Goal: Task Accomplishment & Management: Use online tool/utility

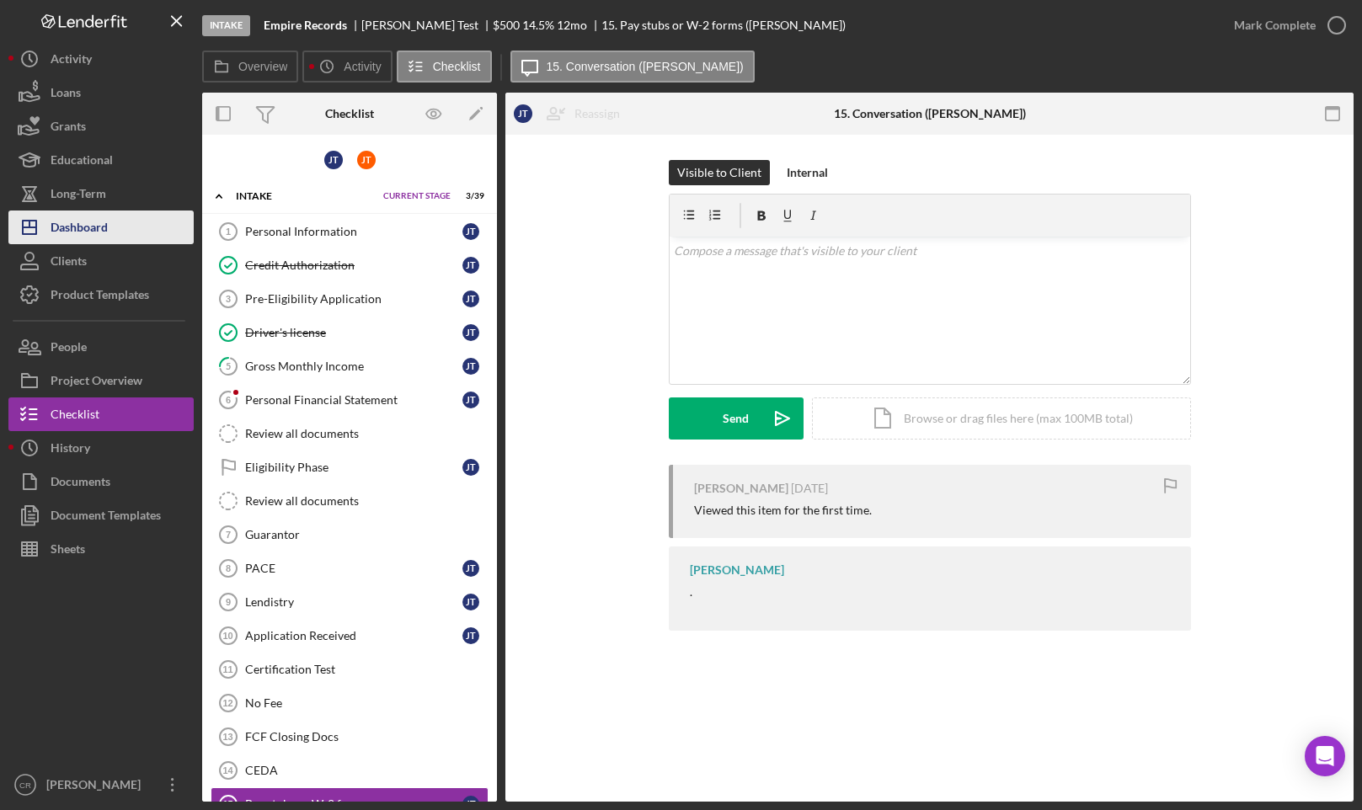
scroll to position [302, 0]
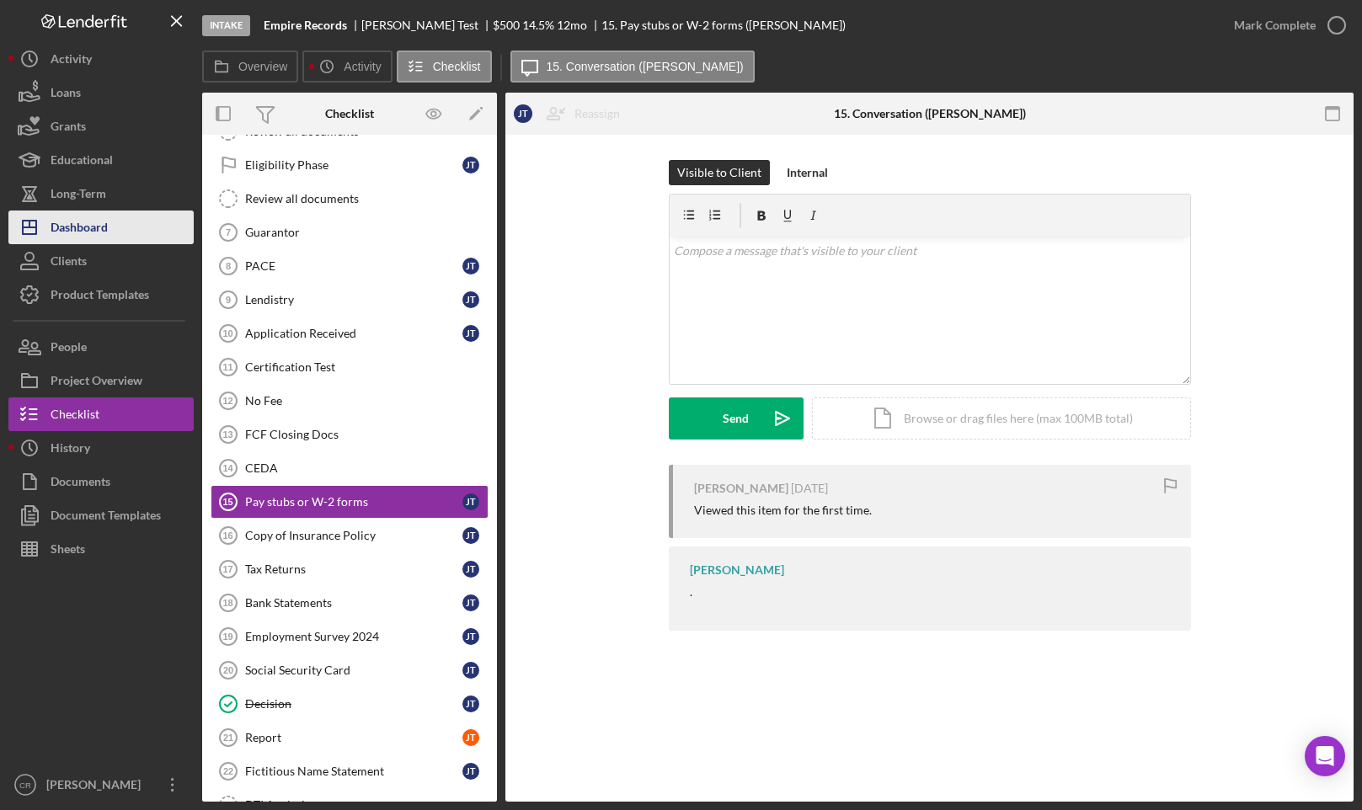
click at [142, 218] on button "Icon/Dashboard Dashboard" at bounding box center [100, 228] width 185 height 34
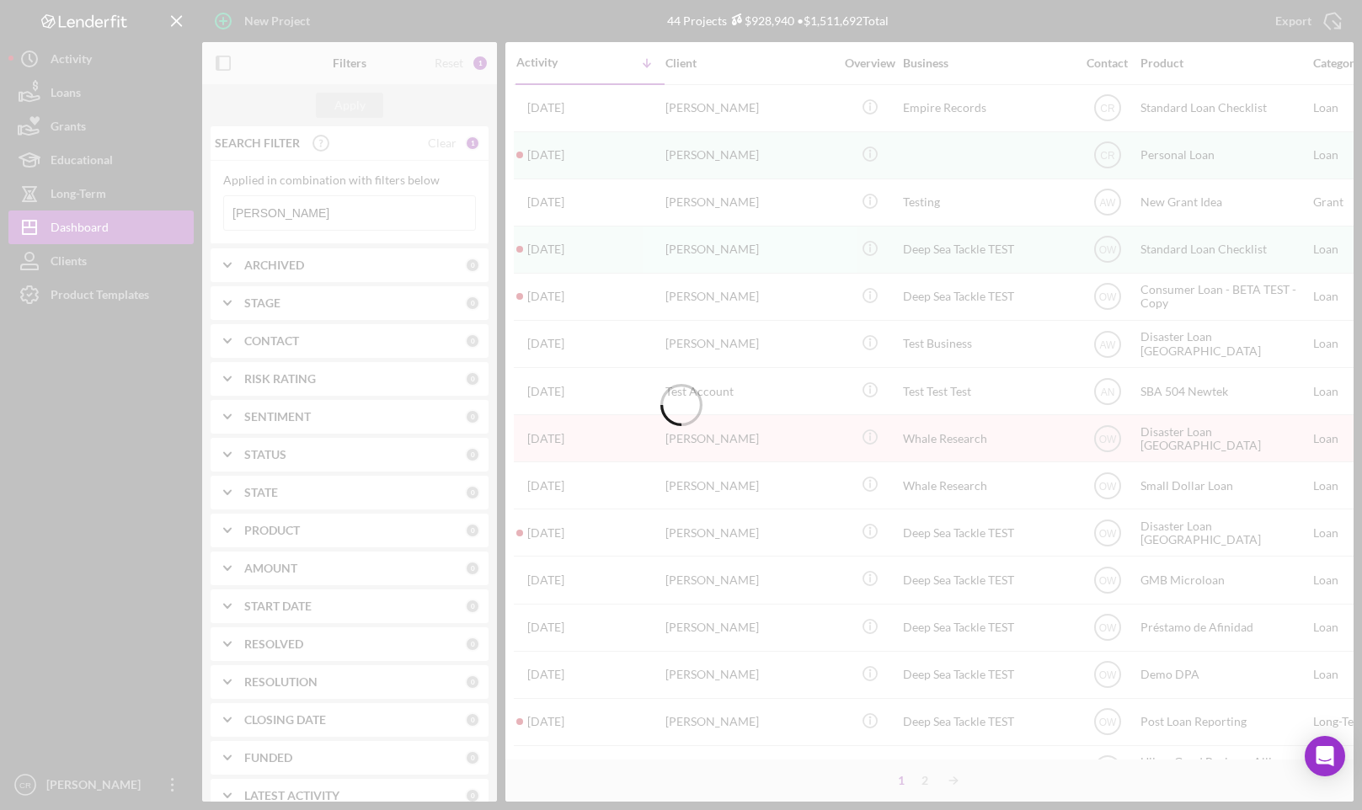
click at [756, 3] on div at bounding box center [681, 405] width 1362 height 810
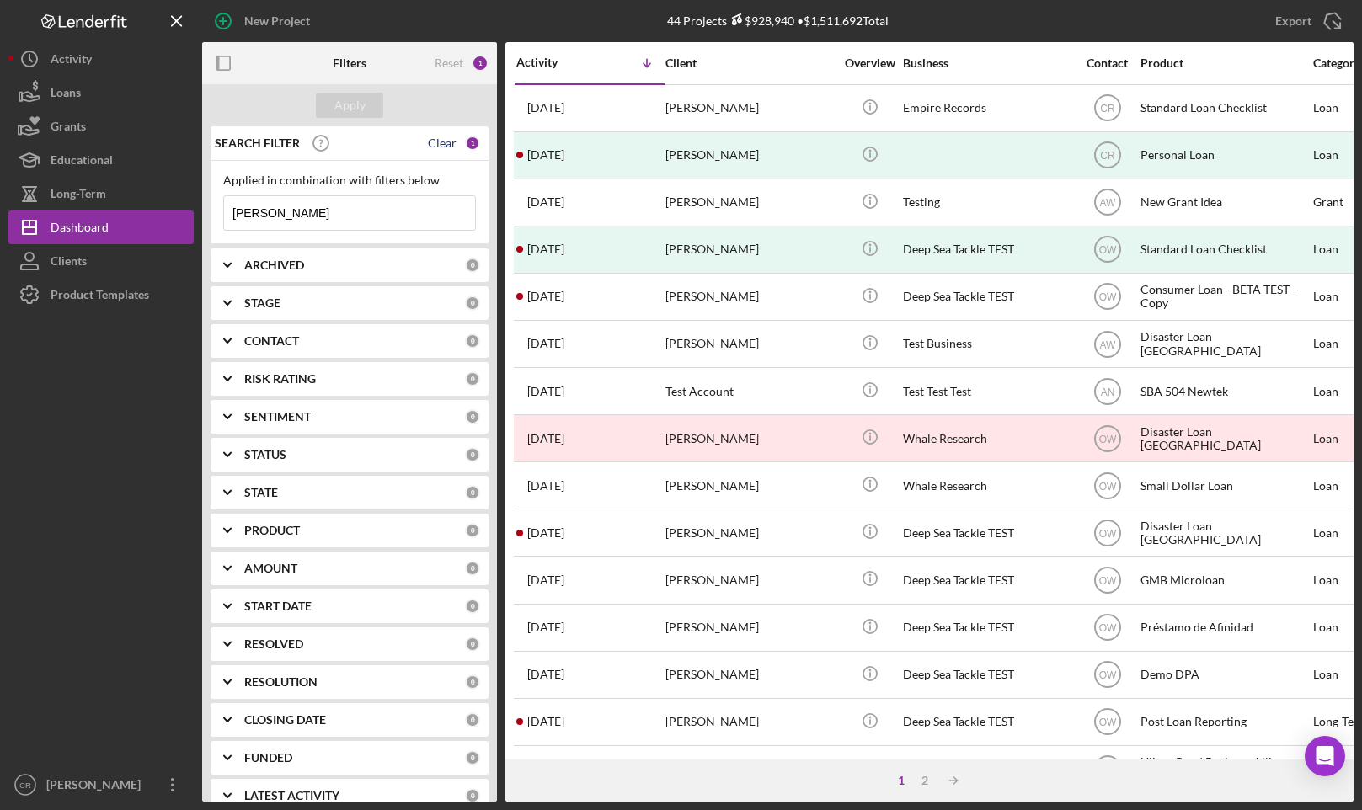
click at [435, 141] on div "Clear" at bounding box center [442, 142] width 29 height 13
click at [348, 104] on div "Apply" at bounding box center [349, 105] width 31 height 25
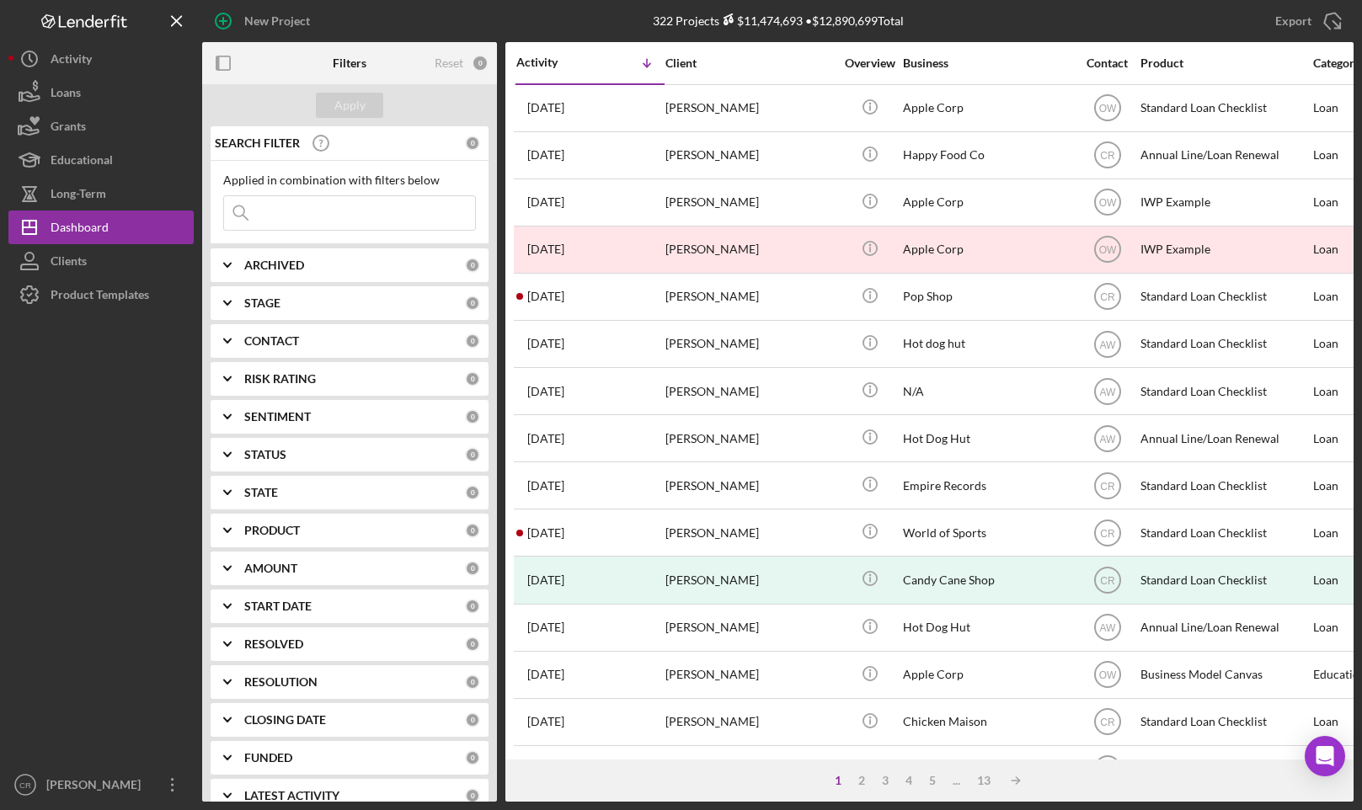
click at [275, 259] on b "ARCHIVED" at bounding box center [274, 265] width 60 height 13
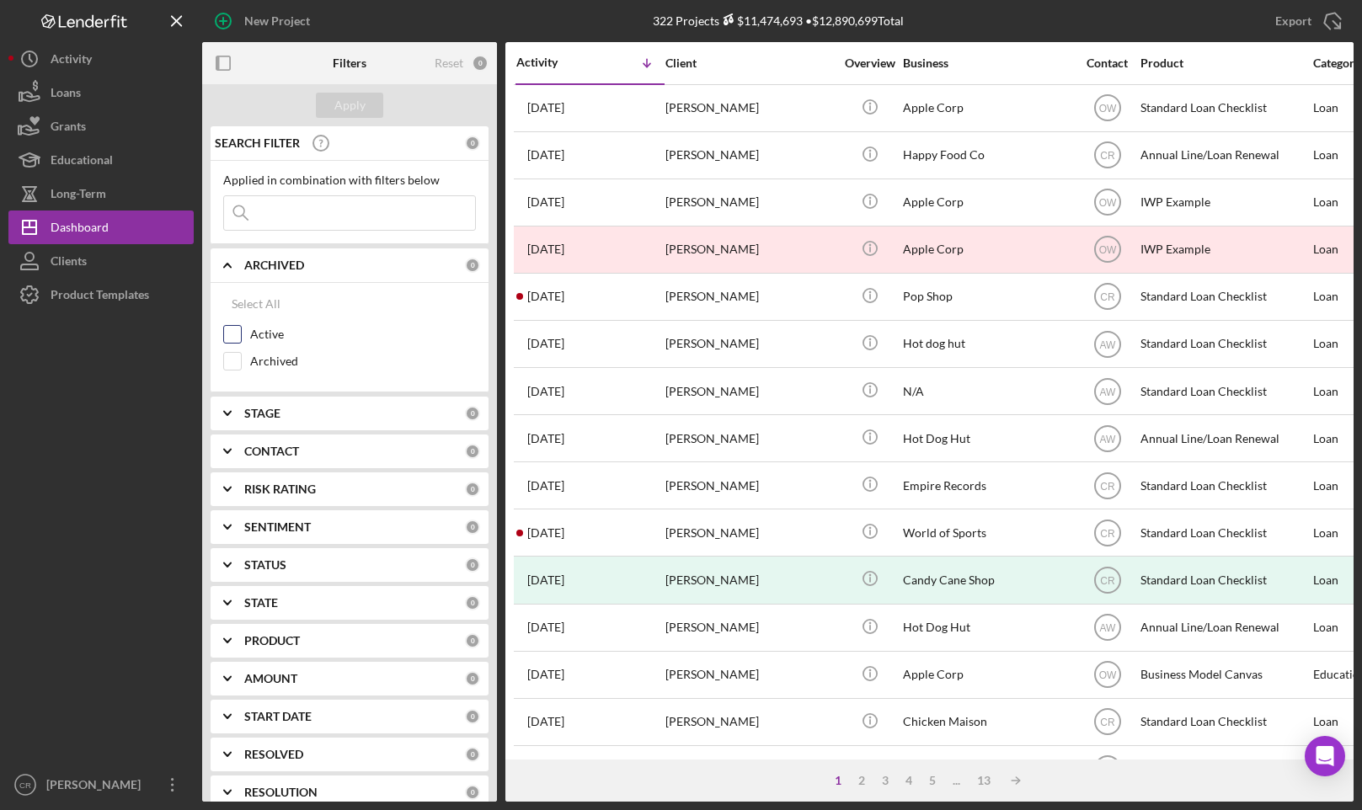
click at [239, 329] on input "Active" at bounding box center [232, 334] width 17 height 17
checkbox input "true"
click at [337, 105] on div "Apply" at bounding box center [349, 105] width 31 height 25
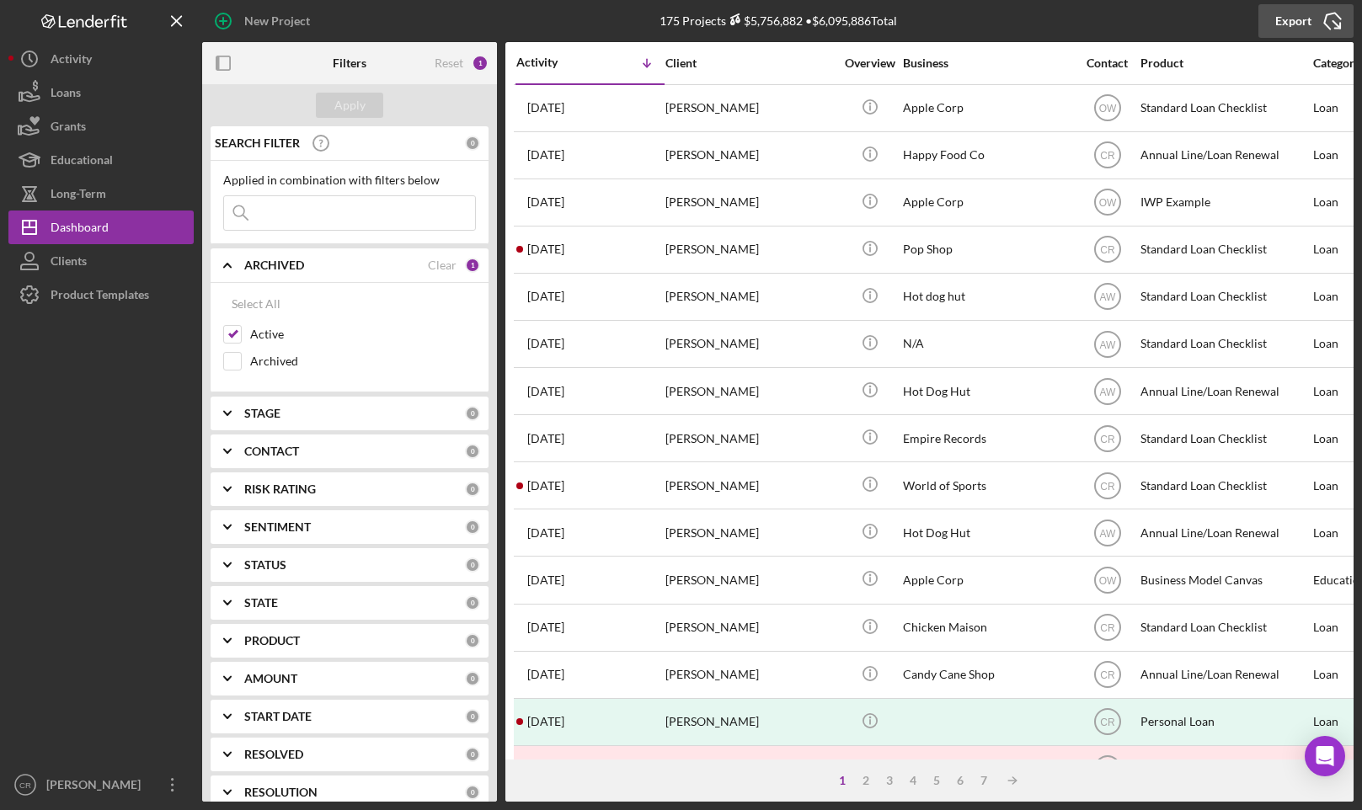
click at [1299, 29] on div "Export" at bounding box center [1293, 21] width 36 height 34
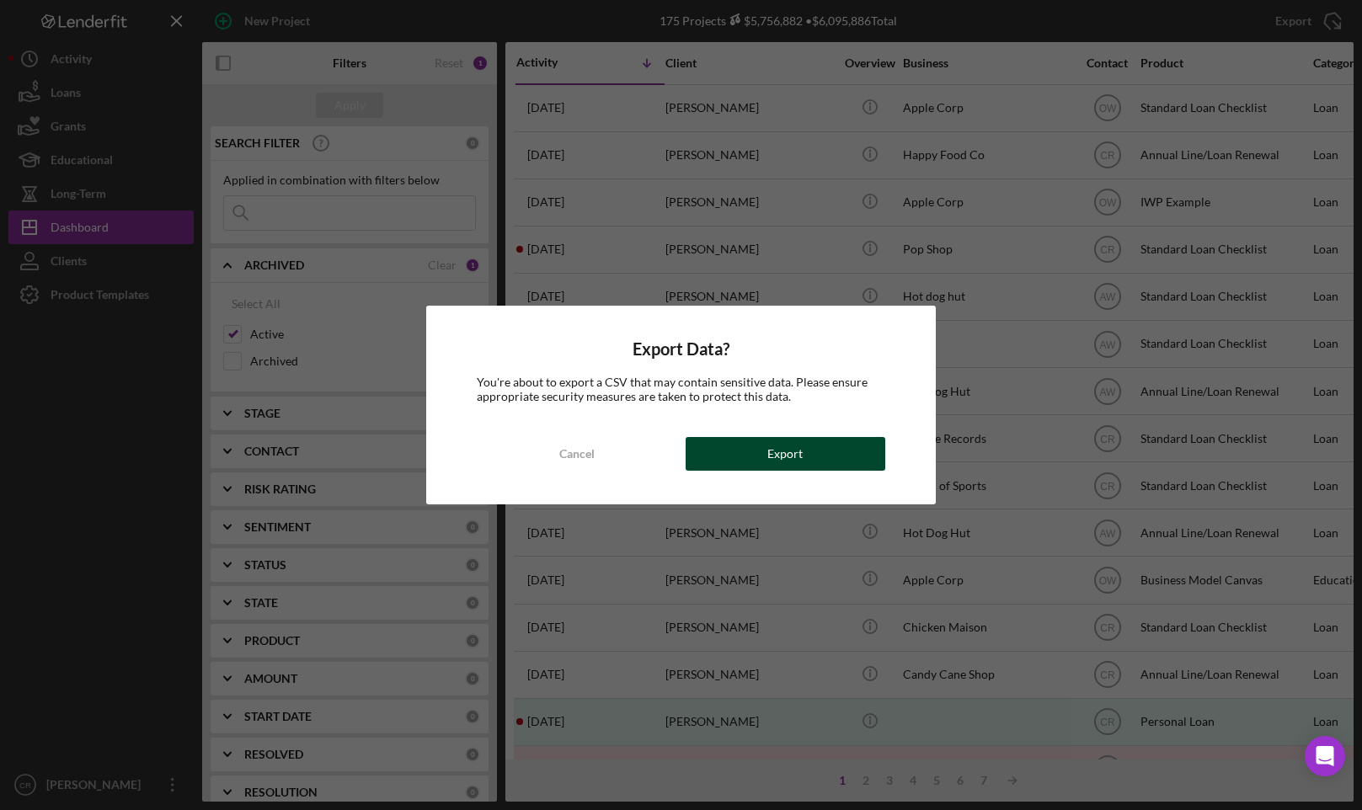
click at [761, 460] on button "Export" at bounding box center [786, 454] width 200 height 34
